Goal: Find specific page/section: Find specific page/section

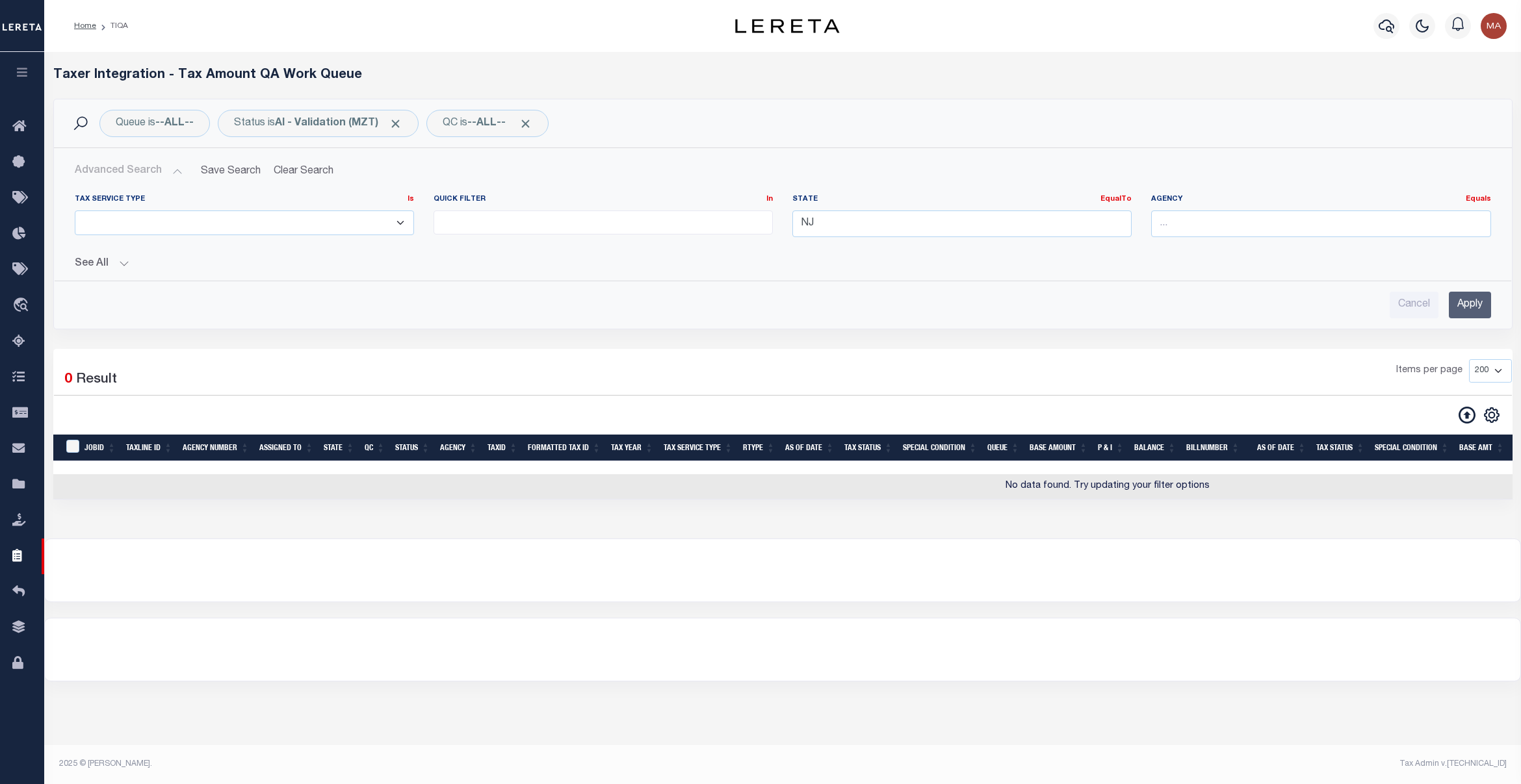
select select
select select "200"
drag, startPoint x: 847, startPoint y: 221, endPoint x: 729, endPoint y: 218, distance: 118.0
click at [729, 218] on div "Tax Service Type Is Is Contains ESCROW NonESCROW Quick Filter In In View Only L…" at bounding box center [783, 221] width 1436 height 54
click at [18, 128] on icon at bounding box center [22, 127] width 21 height 16
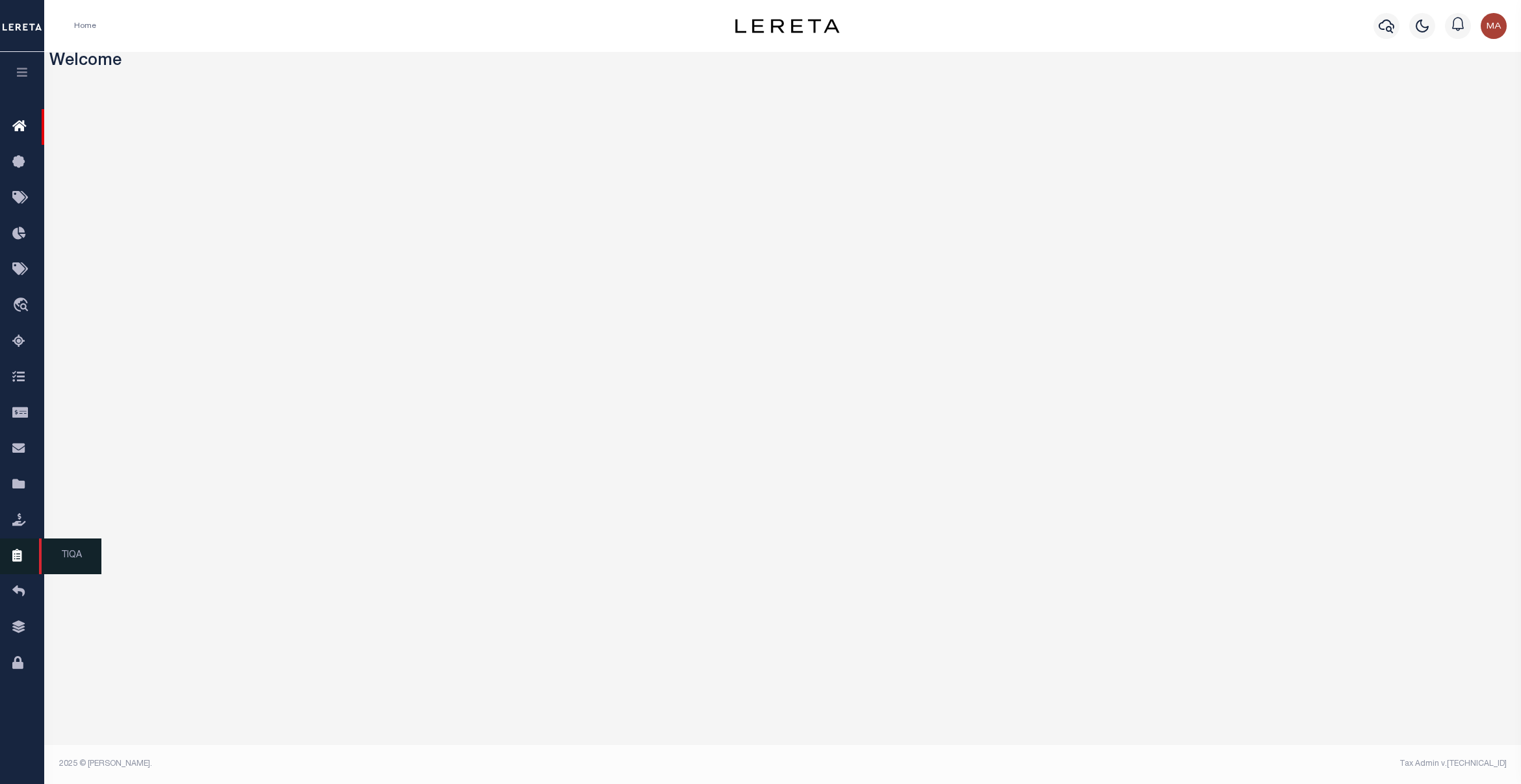
click at [18, 563] on icon at bounding box center [22, 556] width 21 height 16
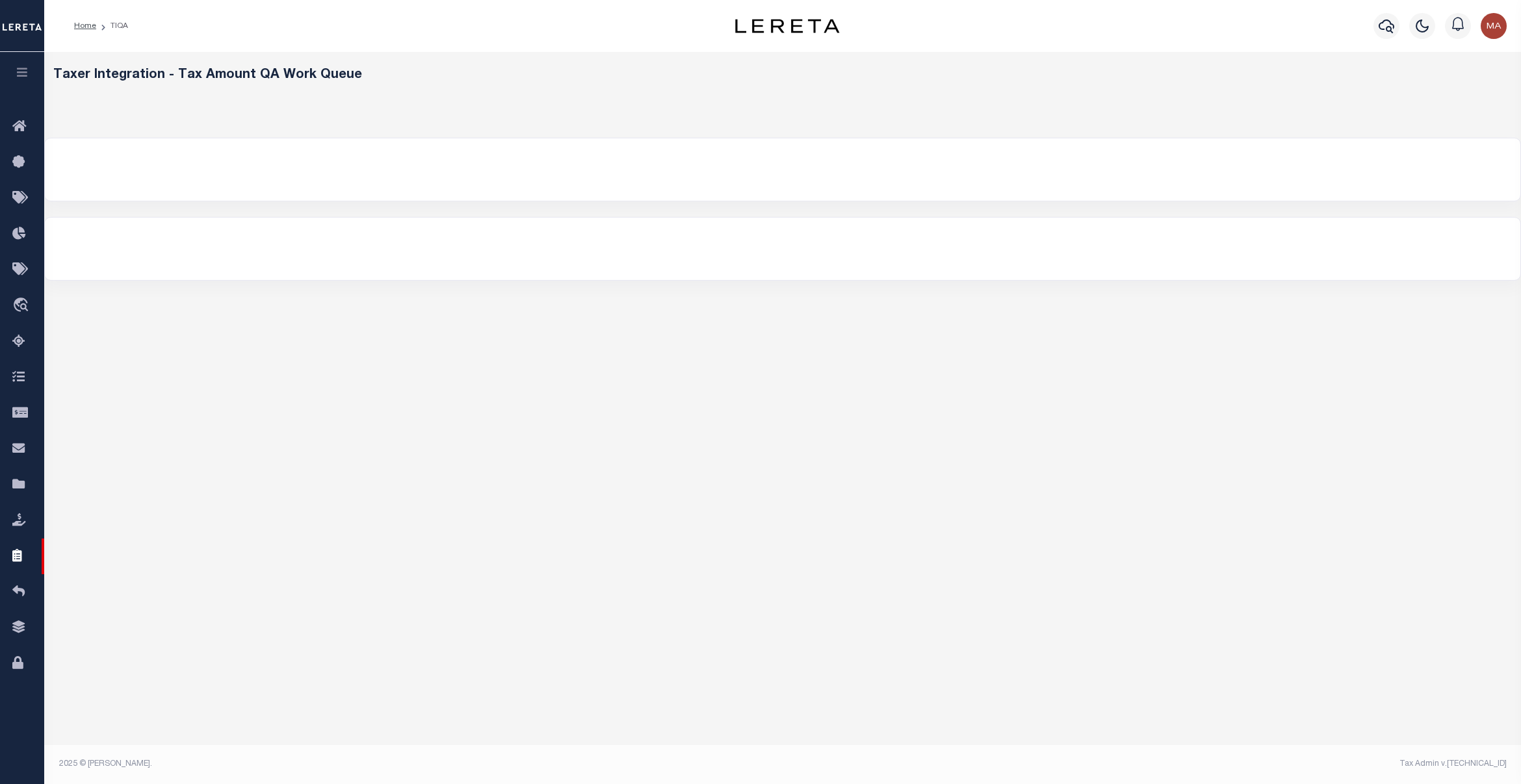
select select "200"
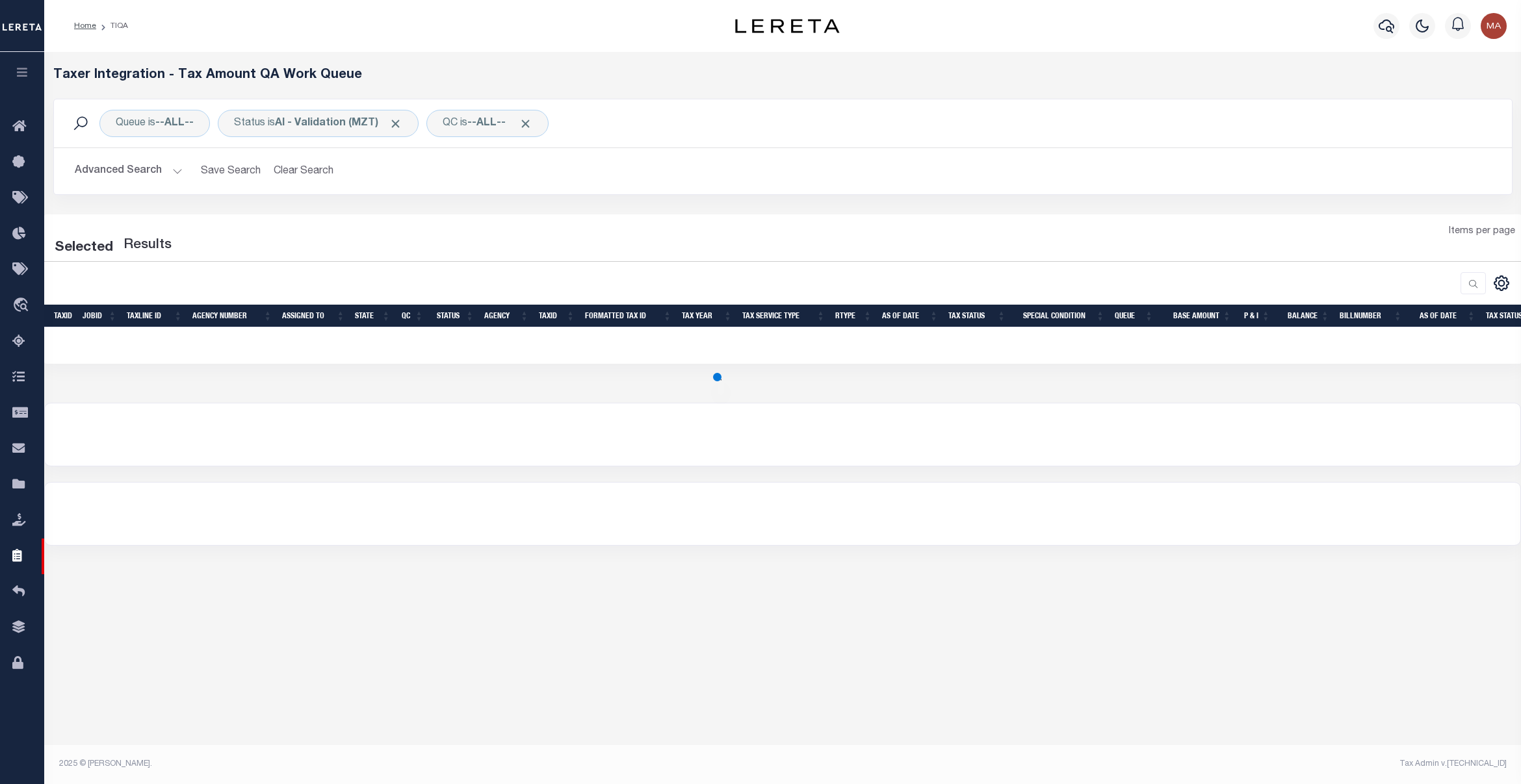
select select "200"
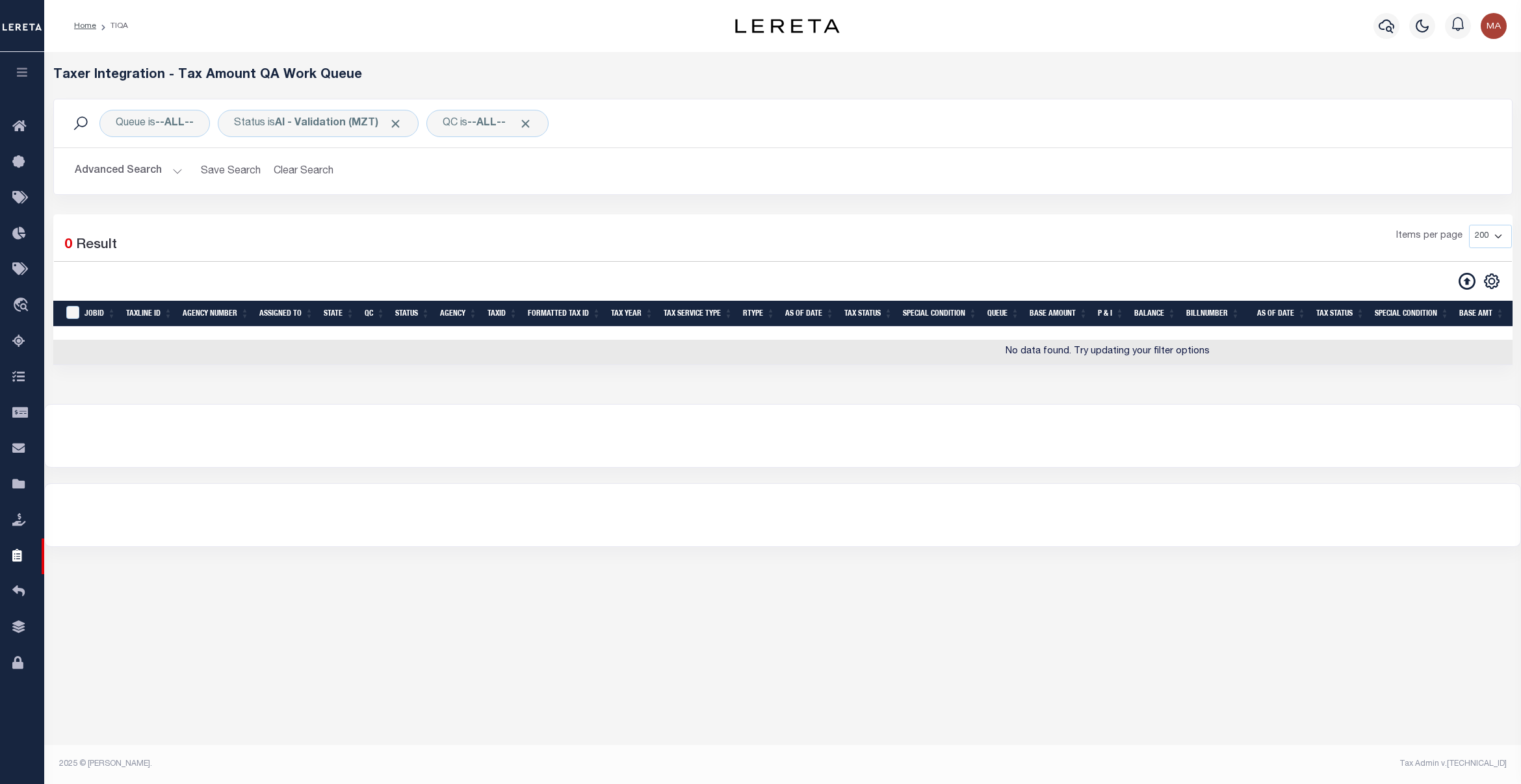
click at [133, 170] on button "Advanced Search" at bounding box center [128, 171] width 108 height 26
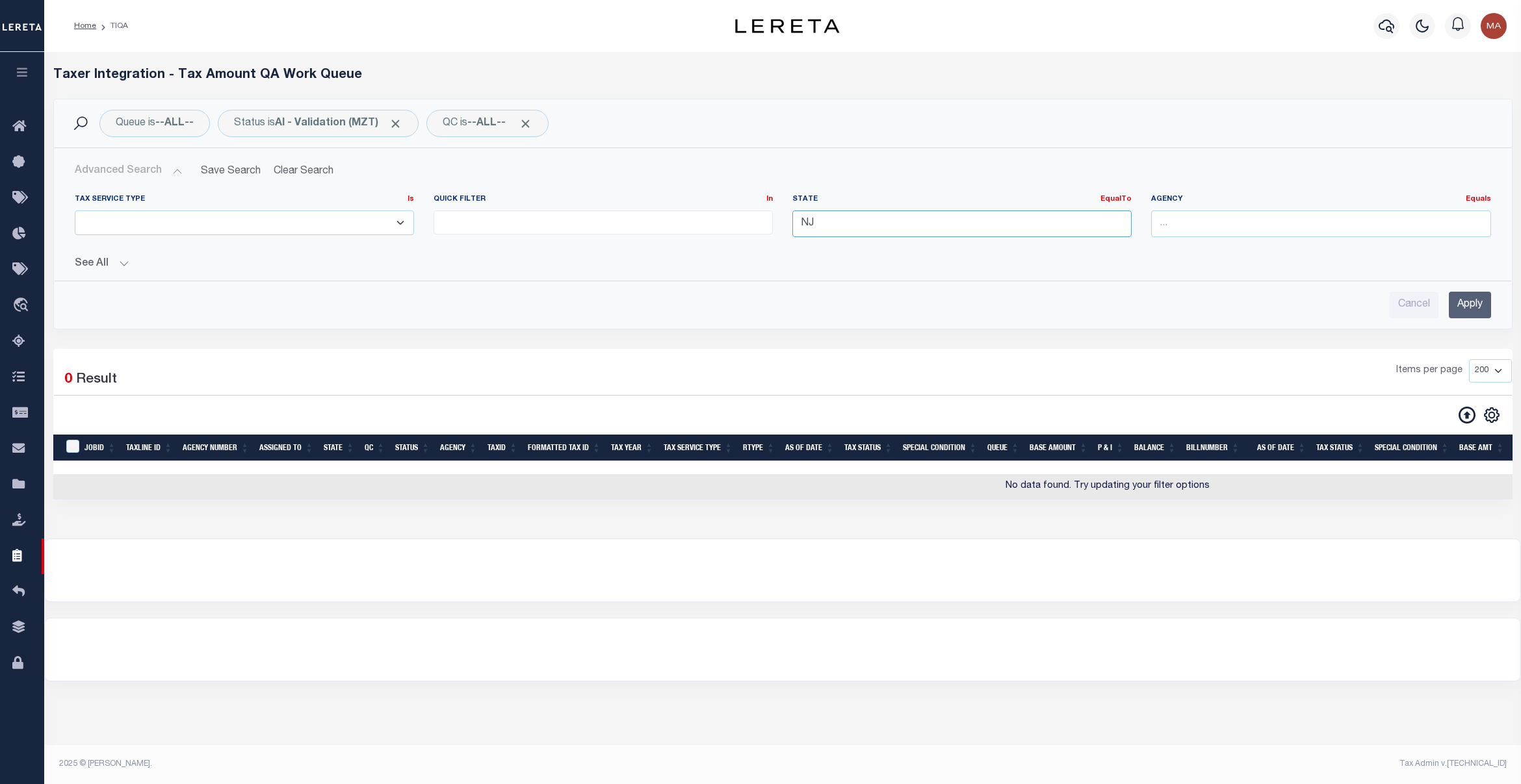
drag, startPoint x: 918, startPoint y: 222, endPoint x: 737, endPoint y: 225, distance: 181.0
click at [737, 225] on div "Tax Service Type Is Is Contains ESCROW NonESCROW Quick Filter In In View Only L…" at bounding box center [783, 221] width 1436 height 54
click at [1483, 306] on input "Apply" at bounding box center [1469, 304] width 43 height 27
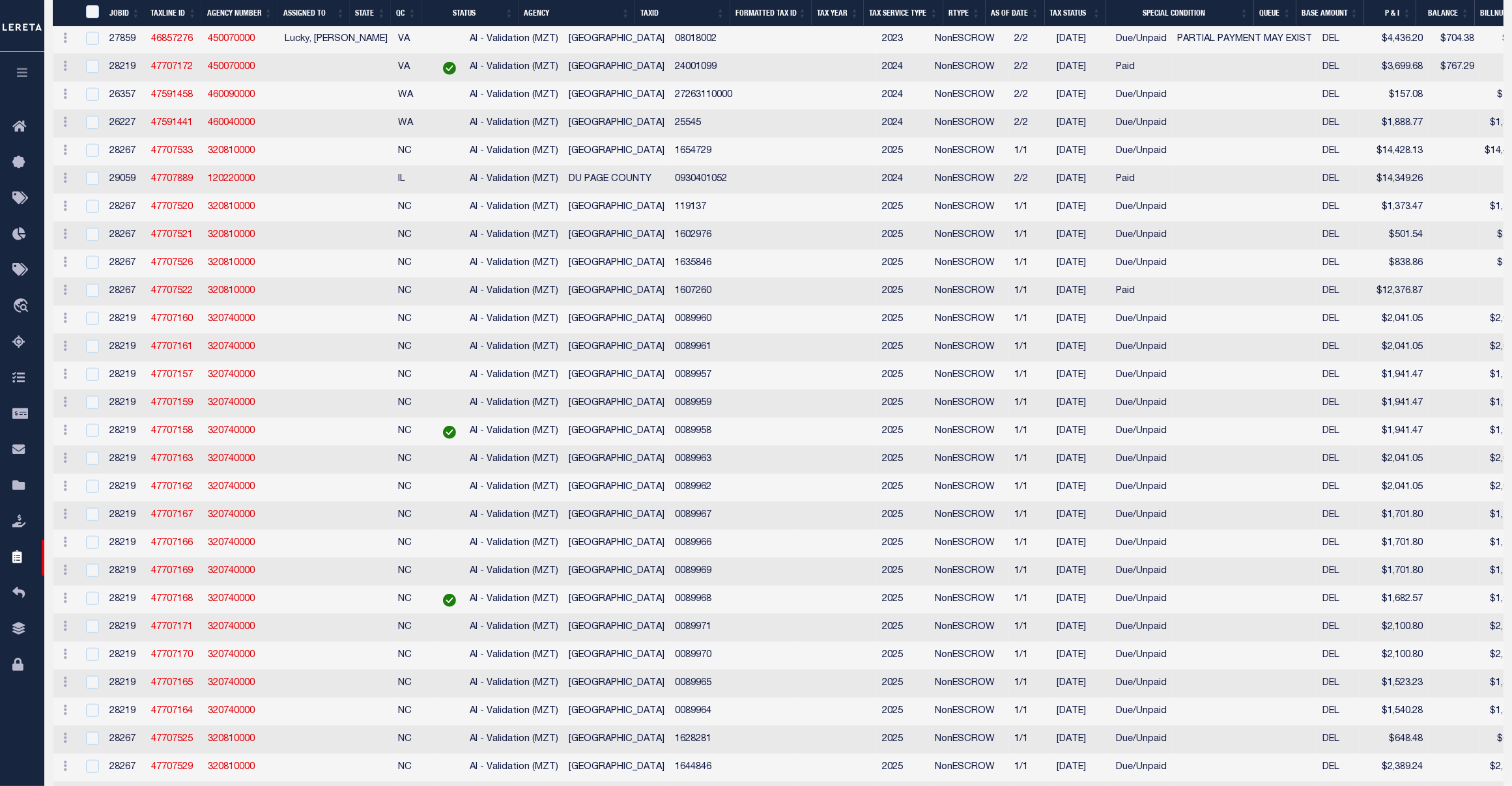
scroll to position [1524, 0]
